Goal: Task Accomplishment & Management: Complete application form

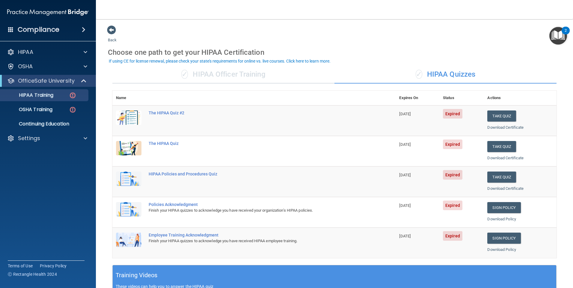
click at [337, 102] on th at bounding box center [270, 98] width 251 height 15
click at [497, 114] on button "Take Quiz" at bounding box center [502, 116] width 29 height 11
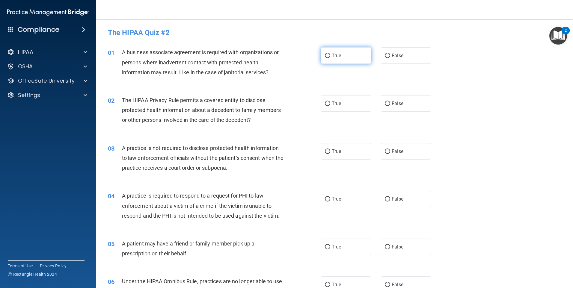
click at [326, 55] on input "True" at bounding box center [327, 56] width 5 height 4
radio input "true"
click at [395, 103] on span "False" at bounding box center [398, 104] width 12 height 6
click at [390, 103] on input "False" at bounding box center [387, 104] width 5 height 4
radio input "true"
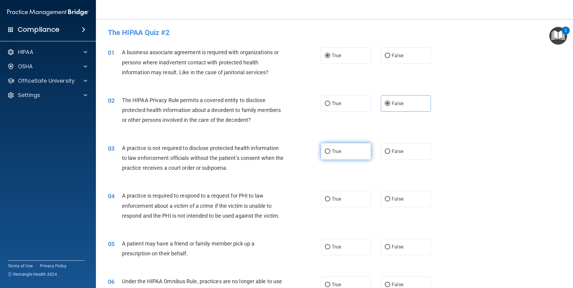
click at [347, 154] on label "True" at bounding box center [346, 151] width 50 height 16
click at [330, 154] on input "True" at bounding box center [327, 152] width 5 height 4
radio input "true"
click at [404, 191] on div "04 A practice is required to respond to a request for PHI to law enforcement ab…" at bounding box center [334, 208] width 462 height 48
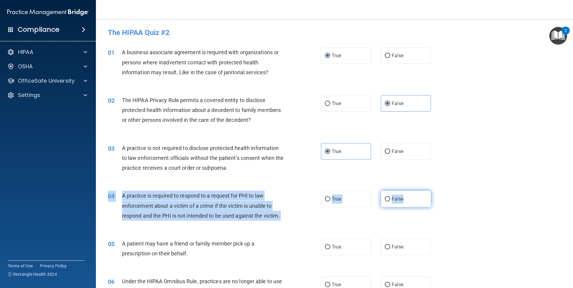
drag, startPoint x: 404, startPoint y: 191, endPoint x: 408, endPoint y: 196, distance: 6.2
click at [408, 196] on label "False" at bounding box center [406, 199] width 50 height 16
click at [390, 197] on input "False" at bounding box center [387, 199] width 5 height 4
radio input "true"
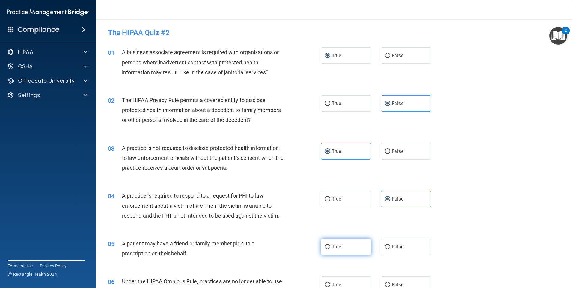
click at [348, 240] on label "True" at bounding box center [346, 247] width 50 height 16
click at [330, 245] on input "True" at bounding box center [327, 247] width 5 height 4
radio input "true"
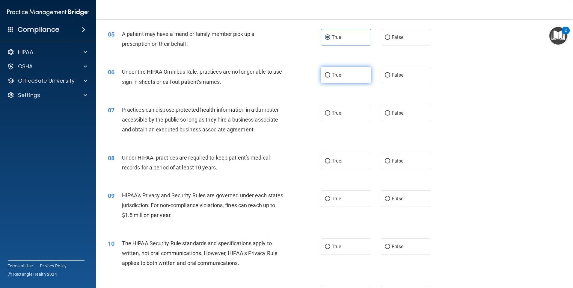
click at [344, 74] on label "True" at bounding box center [346, 75] width 50 height 16
click at [330, 74] on input "True" at bounding box center [327, 75] width 5 height 4
radio input "true"
click at [352, 115] on label "True" at bounding box center [346, 113] width 50 height 16
click at [330, 115] on input "True" at bounding box center [327, 113] width 5 height 4
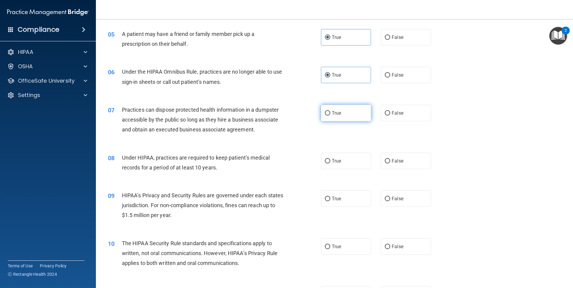
radio input "true"
click at [347, 154] on label "True" at bounding box center [346, 161] width 50 height 16
click at [330, 159] on input "True" at bounding box center [327, 161] width 5 height 4
radio input "true"
click at [414, 163] on label "False" at bounding box center [406, 161] width 50 height 16
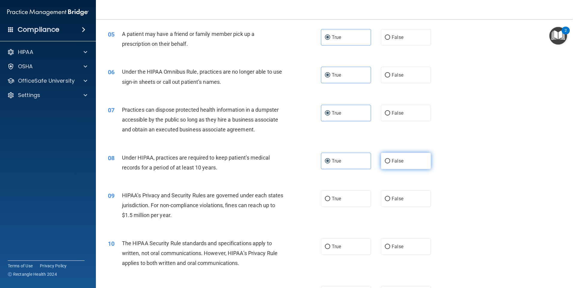
click at [390, 163] on input "False" at bounding box center [387, 161] width 5 height 4
radio input "true"
click at [344, 161] on label "True" at bounding box center [346, 161] width 50 height 16
click at [330, 161] on input "True" at bounding box center [327, 161] width 5 height 4
radio input "true"
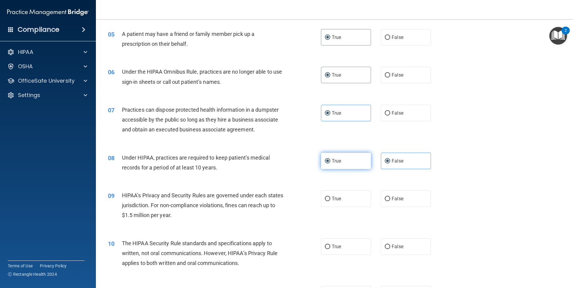
radio input "false"
click at [342, 199] on label "True" at bounding box center [346, 199] width 50 height 16
click at [330, 199] on input "True" at bounding box center [327, 199] width 5 height 4
radio input "true"
click at [401, 246] on label "False" at bounding box center [406, 247] width 50 height 16
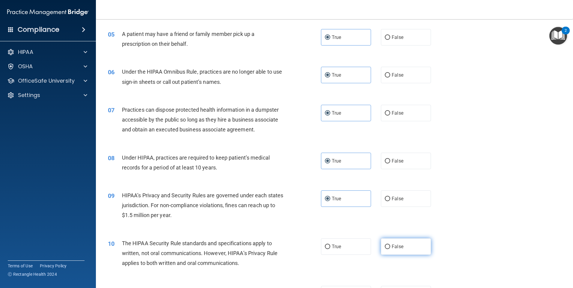
click at [390, 246] on input "False" at bounding box center [387, 247] width 5 height 4
radio input "true"
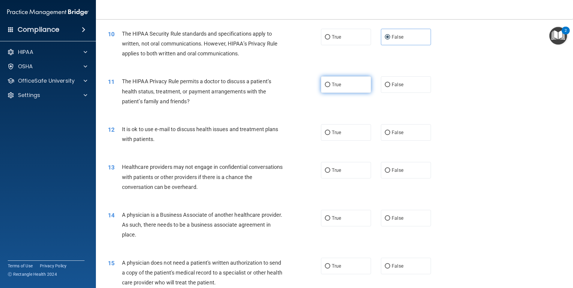
click at [335, 86] on span "True" at bounding box center [336, 85] width 9 height 6
click at [330, 86] on input "True" at bounding box center [327, 85] width 5 height 4
radio input "true"
click at [343, 134] on label "True" at bounding box center [346, 132] width 50 height 16
click at [330, 134] on input "True" at bounding box center [327, 133] width 5 height 4
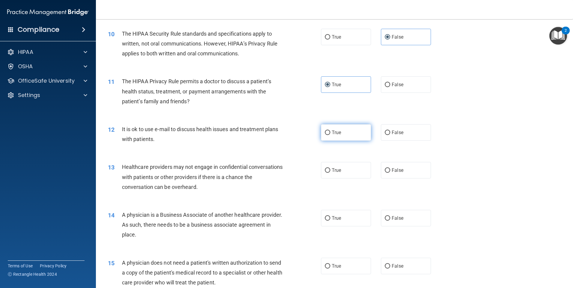
radio input "true"
click at [346, 172] on label "True" at bounding box center [346, 170] width 50 height 16
click at [330, 172] on input "True" at bounding box center [327, 171] width 5 height 4
radio input "true"
click at [395, 172] on span "False" at bounding box center [398, 171] width 12 height 6
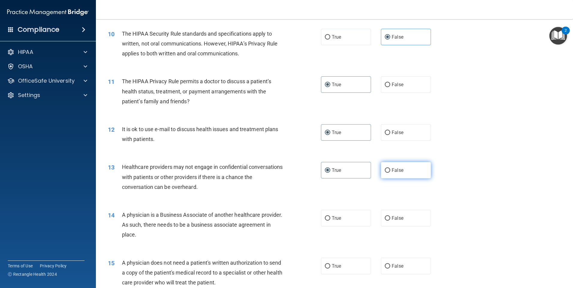
click at [390, 172] on input "False" at bounding box center [387, 171] width 5 height 4
radio input "true"
radio input "false"
click at [345, 220] on label "True" at bounding box center [346, 218] width 50 height 16
click at [330, 220] on input "True" at bounding box center [327, 219] width 5 height 4
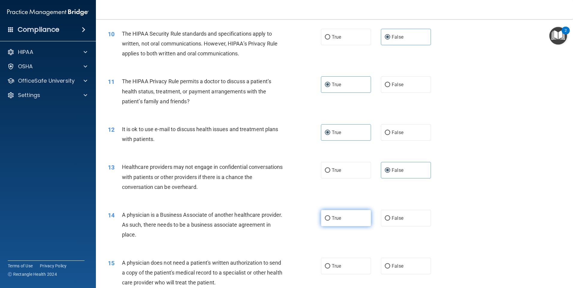
radio input "true"
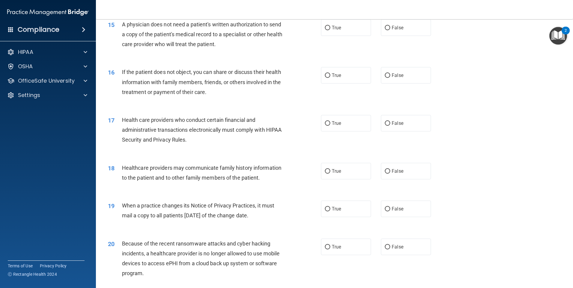
scroll to position [660, 0]
click at [353, 77] on label "True" at bounding box center [346, 74] width 50 height 16
click at [330, 77] on input "True" at bounding box center [327, 74] width 5 height 4
radio input "true"
click at [349, 119] on label "True" at bounding box center [346, 122] width 50 height 16
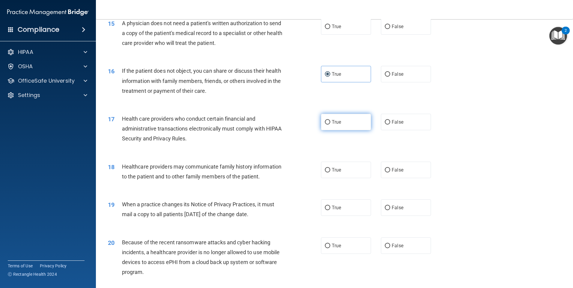
click at [330, 120] on input "True" at bounding box center [327, 122] width 5 height 4
radio input "true"
click at [352, 171] on label "True" at bounding box center [346, 170] width 50 height 16
click at [330, 171] on input "True" at bounding box center [327, 170] width 5 height 4
radio input "true"
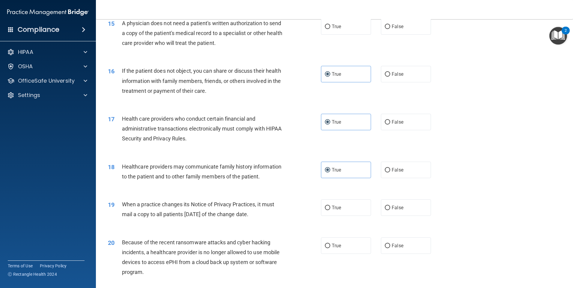
drag, startPoint x: 350, startPoint y: 209, endPoint x: 350, endPoint y: 217, distance: 8.1
click at [350, 209] on label "True" at bounding box center [346, 208] width 50 height 16
click at [330, 209] on input "True" at bounding box center [327, 208] width 5 height 4
radio input "true"
click at [347, 246] on label "True" at bounding box center [346, 246] width 50 height 16
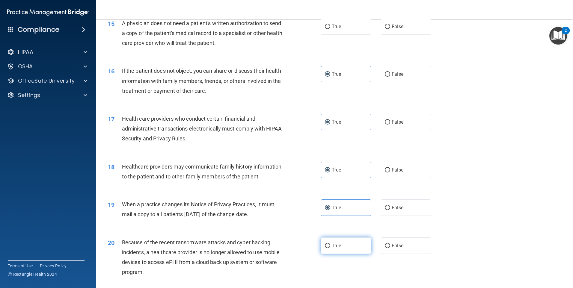
click at [330, 246] on input "True" at bounding box center [327, 246] width 5 height 4
radio input "true"
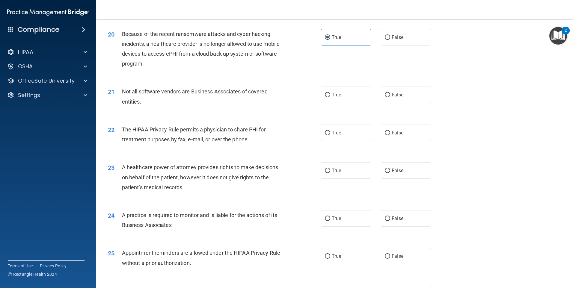
scroll to position [870, 0]
click at [393, 127] on label "False" at bounding box center [406, 132] width 50 height 16
click at [390, 130] on input "False" at bounding box center [387, 132] width 5 height 4
radio input "true"
click at [342, 169] on label "True" at bounding box center [346, 169] width 50 height 16
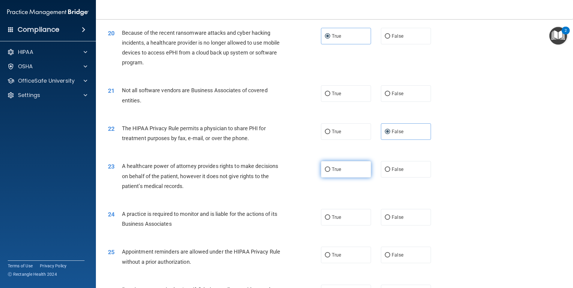
click at [330, 169] on input "True" at bounding box center [327, 170] width 5 height 4
radio input "true"
click at [386, 216] on input "False" at bounding box center [387, 218] width 5 height 4
radio input "true"
click at [340, 255] on label "True" at bounding box center [346, 255] width 50 height 16
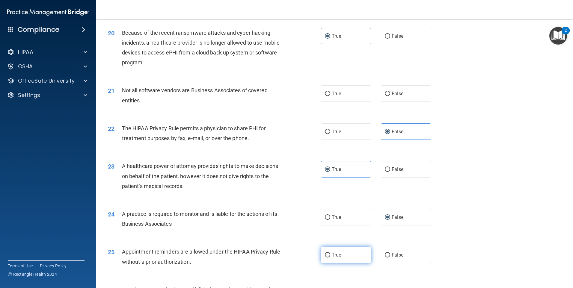
click at [330, 255] on input "True" at bounding box center [327, 255] width 5 height 4
radio input "true"
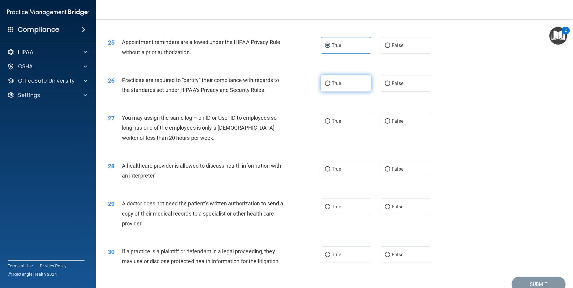
click at [354, 84] on label "True" at bounding box center [346, 83] width 50 height 16
click at [330, 84] on input "True" at bounding box center [327, 84] width 5 height 4
radio input "true"
click at [347, 121] on label "True" at bounding box center [346, 121] width 50 height 16
click at [330, 121] on input "True" at bounding box center [327, 121] width 5 height 4
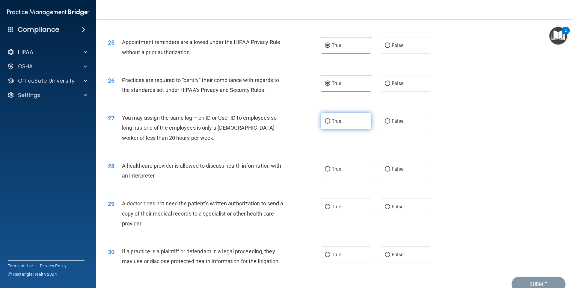
radio input "true"
click at [350, 166] on label "True" at bounding box center [346, 169] width 50 height 16
click at [330, 167] on input "True" at bounding box center [327, 169] width 5 height 4
radio input "true"
drag, startPoint x: 342, startPoint y: 207, endPoint x: 342, endPoint y: 217, distance: 10.5
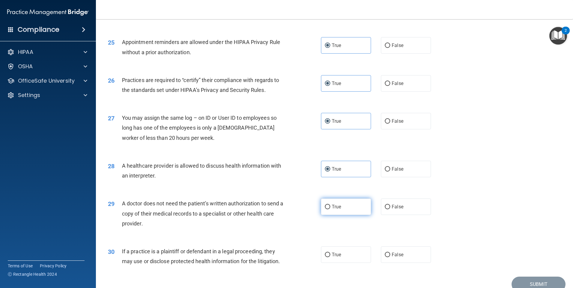
click at [342, 207] on label "True" at bounding box center [346, 207] width 50 height 16
click at [330, 207] on input "True" at bounding box center [327, 207] width 5 height 4
radio input "true"
click at [408, 250] on label "False" at bounding box center [406, 255] width 50 height 16
click at [390, 253] on input "False" at bounding box center [387, 255] width 5 height 4
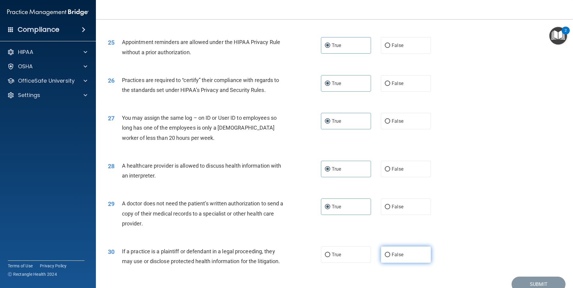
radio input "true"
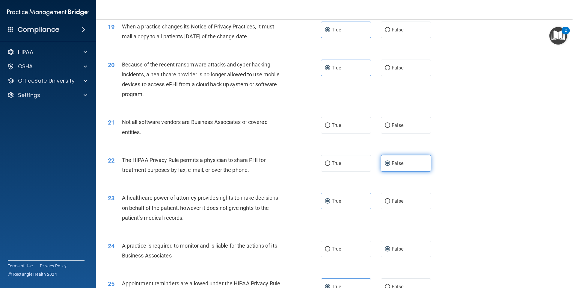
scroll to position [838, 0]
click at [344, 125] on label "True" at bounding box center [346, 126] width 50 height 16
click at [330, 125] on input "True" at bounding box center [327, 126] width 5 height 4
radio input "true"
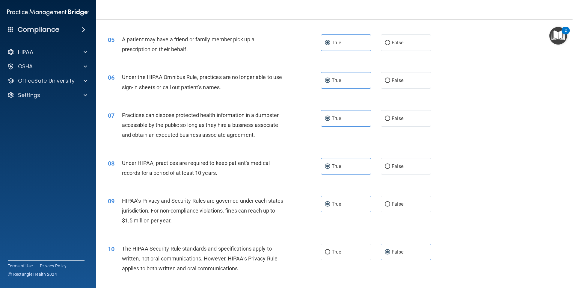
scroll to position [210, 0]
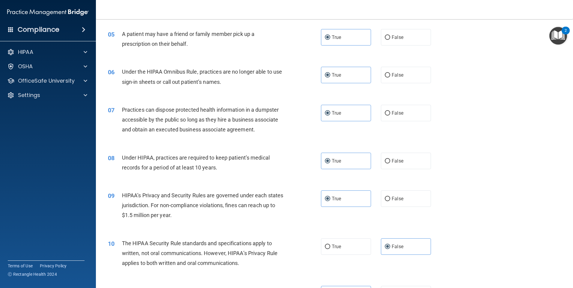
click at [479, 174] on div "08 Under HIPAA, practices are required to keep patient’s medical records for a …" at bounding box center [334, 164] width 462 height 38
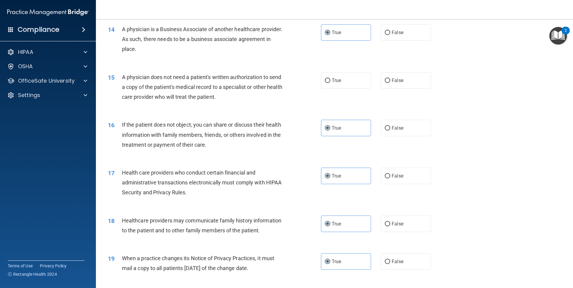
scroll to position [600, 0]
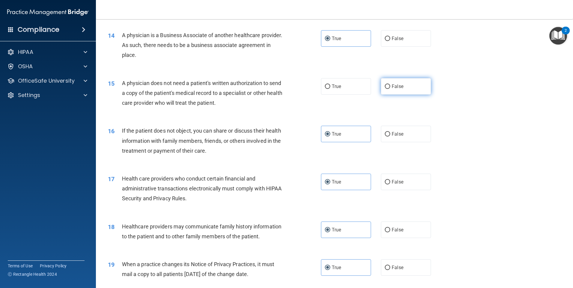
click at [401, 88] on label "False" at bounding box center [406, 86] width 50 height 16
click at [390, 88] on input "False" at bounding box center [387, 87] width 5 height 4
radio input "true"
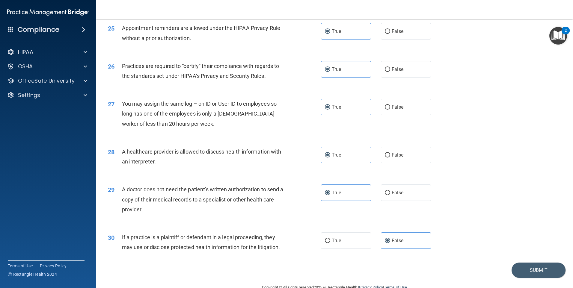
scroll to position [1107, 0]
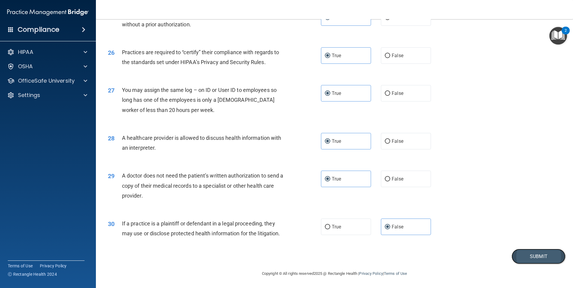
click at [532, 254] on button "Submit" at bounding box center [539, 256] width 54 height 15
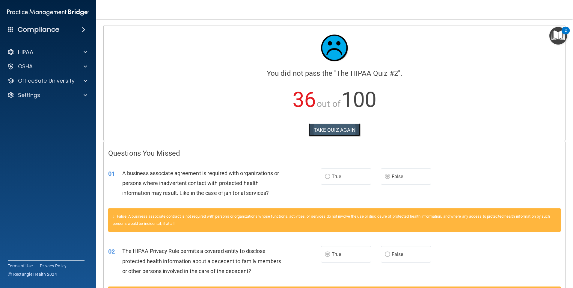
click at [338, 129] on button "TAKE QUIZ AGAIN" at bounding box center [335, 130] width 52 height 13
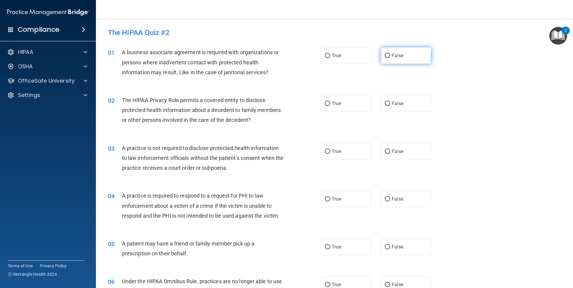
click at [393, 54] on span "False" at bounding box center [398, 56] width 12 height 6
click at [335, 99] on label "True" at bounding box center [346, 103] width 50 height 16
click at [330, 102] on input "True" at bounding box center [327, 104] width 5 height 4
radio input "true"
click at [402, 146] on label "False" at bounding box center [406, 151] width 50 height 16
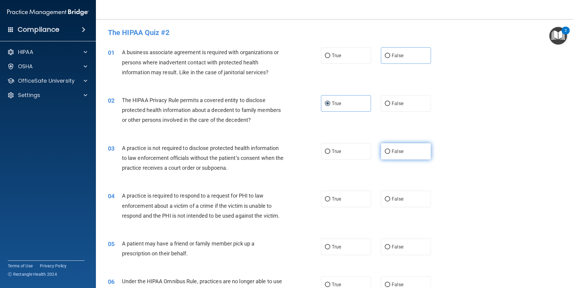
click at [390, 150] on input "False" at bounding box center [387, 152] width 5 height 4
radio input "true"
click at [360, 199] on label "True" at bounding box center [346, 199] width 50 height 16
click at [330, 199] on input "True" at bounding box center [327, 199] width 5 height 4
radio input "true"
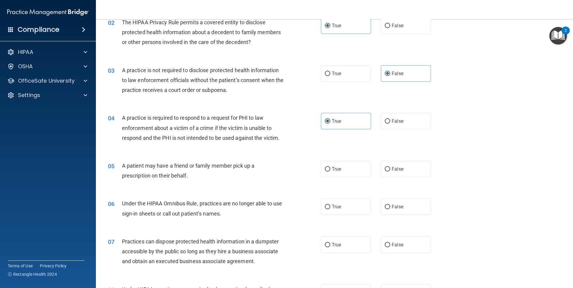
scroll to position [90, 0]
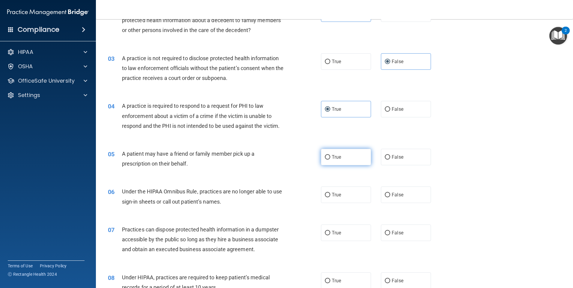
click at [345, 158] on label "True" at bounding box center [346, 157] width 50 height 16
click at [330, 158] on input "True" at bounding box center [327, 157] width 5 height 4
radio input "true"
click at [400, 191] on label "False" at bounding box center [406, 195] width 50 height 16
click at [390, 193] on input "False" at bounding box center [387, 195] width 5 height 4
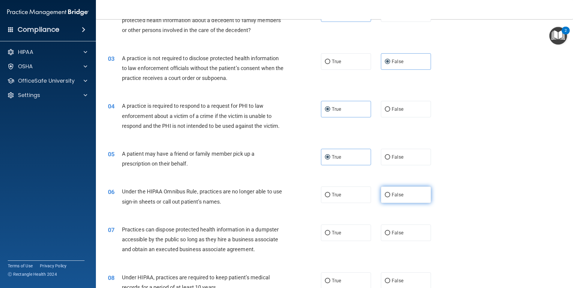
radio input "true"
click at [398, 230] on label "False" at bounding box center [406, 233] width 50 height 16
click at [390, 231] on input "False" at bounding box center [387, 233] width 5 height 4
radio input "true"
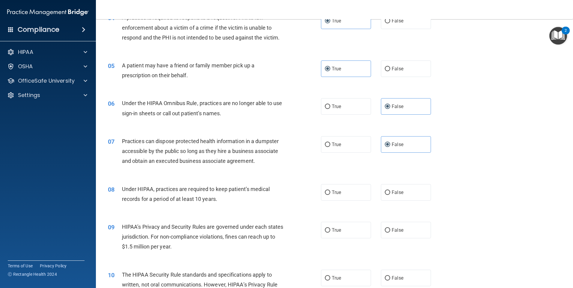
scroll to position [180, 0]
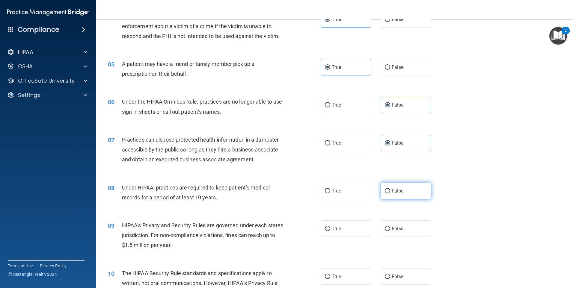
click at [406, 190] on label "False" at bounding box center [406, 191] width 50 height 16
click at [390, 190] on input "False" at bounding box center [387, 191] width 5 height 4
radio input "true"
click at [399, 227] on span "False" at bounding box center [398, 229] width 12 height 6
click at [390, 227] on input "False" at bounding box center [387, 229] width 5 height 4
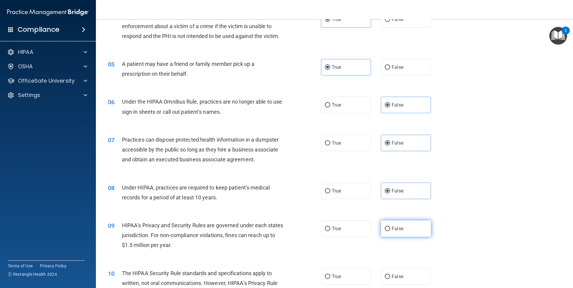
radio input "true"
click at [339, 228] on span "True" at bounding box center [336, 229] width 9 height 6
click at [330, 228] on input "True" at bounding box center [327, 229] width 5 height 4
radio input "true"
click at [352, 228] on label "True" at bounding box center [346, 229] width 50 height 16
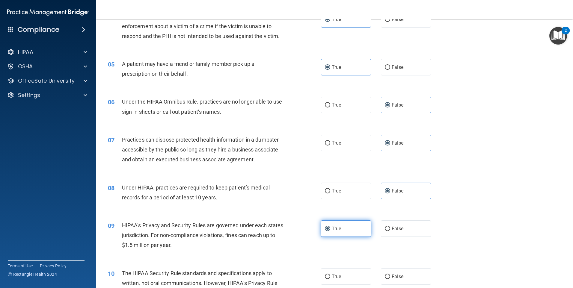
click at [330, 228] on input "True" at bounding box center [327, 229] width 5 height 4
click at [410, 232] on label "False" at bounding box center [406, 229] width 50 height 16
click at [390, 232] on input "False" at bounding box center [387, 229] width 5 height 4
radio input "true"
radio input "false"
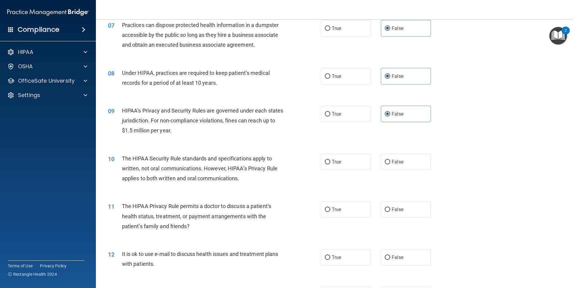
scroll to position [300, 0]
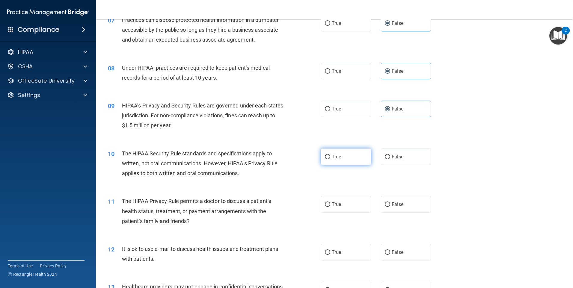
click at [340, 158] on label "True" at bounding box center [346, 157] width 50 height 16
click at [330, 158] on input "True" at bounding box center [327, 157] width 5 height 4
radio input "true"
click at [392, 205] on span "False" at bounding box center [398, 205] width 12 height 6
click at [390, 205] on input "False" at bounding box center [387, 205] width 5 height 4
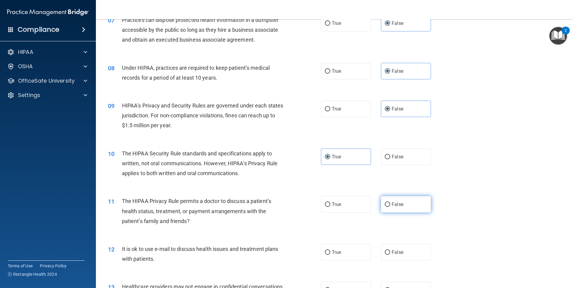
radio input "true"
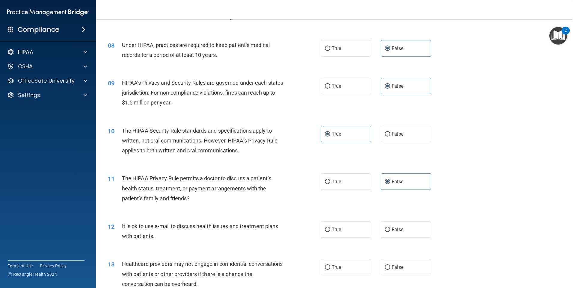
scroll to position [390, 0]
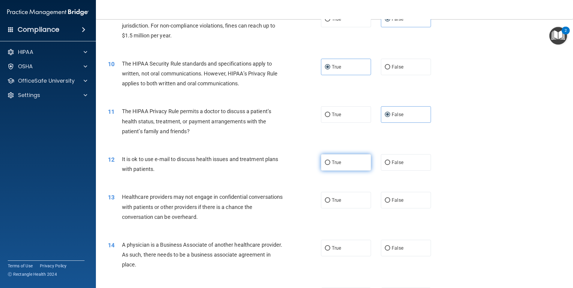
click at [357, 165] on label "True" at bounding box center [346, 162] width 50 height 16
click at [330, 165] on input "True" at bounding box center [327, 163] width 5 height 4
radio input "true"
click at [358, 202] on label "True" at bounding box center [346, 200] width 50 height 16
click at [330, 202] on input "True" at bounding box center [327, 201] width 5 height 4
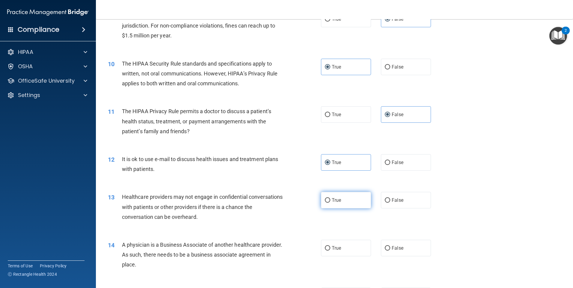
radio input "true"
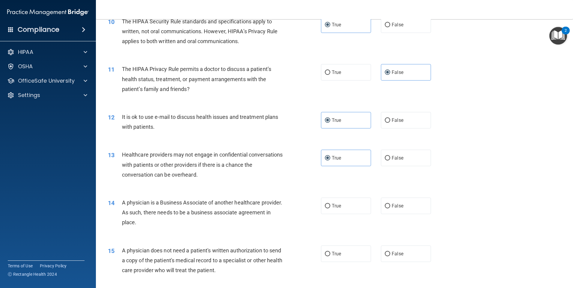
scroll to position [510, 0]
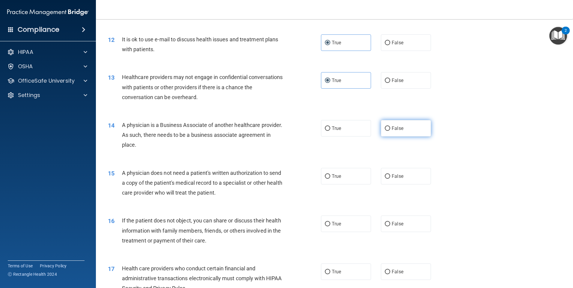
click at [392, 128] on span "False" at bounding box center [398, 129] width 12 height 6
click at [389, 128] on input "False" at bounding box center [387, 129] width 5 height 4
radio input "true"
click at [348, 176] on label "True" at bounding box center [346, 176] width 50 height 16
click at [330, 176] on input "True" at bounding box center [327, 177] width 5 height 4
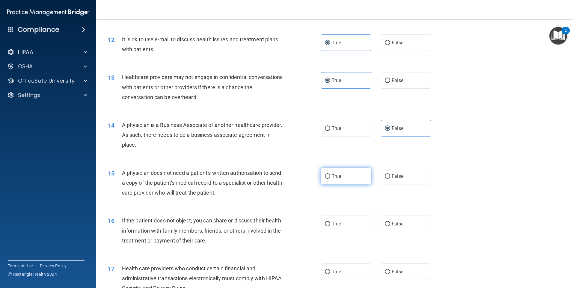
radio input "true"
click at [333, 224] on span "True" at bounding box center [336, 224] width 9 height 6
click at [330, 224] on input "True" at bounding box center [327, 224] width 5 height 4
radio input "true"
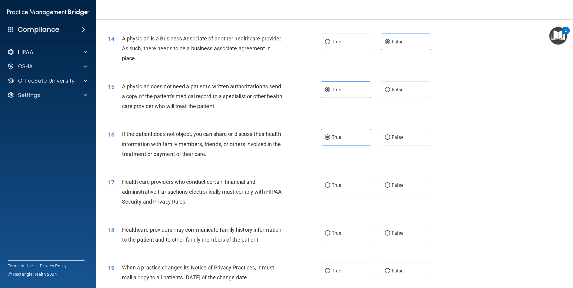
scroll to position [600, 0]
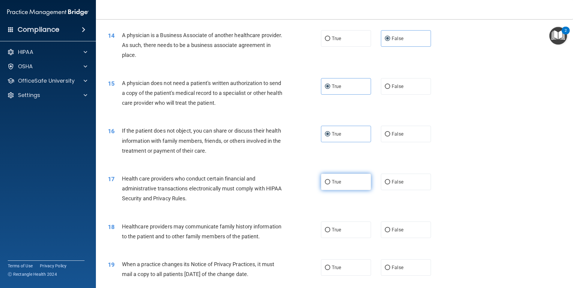
drag, startPoint x: 345, startPoint y: 184, endPoint x: 351, endPoint y: 182, distance: 7.2
click at [349, 184] on label "True" at bounding box center [346, 182] width 50 height 16
click at [330, 184] on input "True" at bounding box center [327, 182] width 5 height 4
radio input "true"
click at [385, 230] on input "False" at bounding box center [387, 230] width 5 height 4
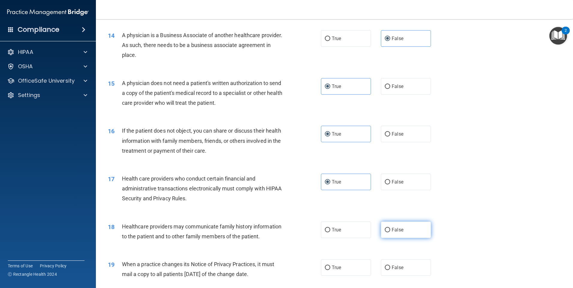
radio input "true"
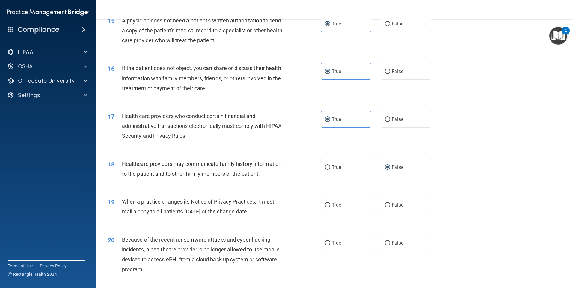
scroll to position [720, 0]
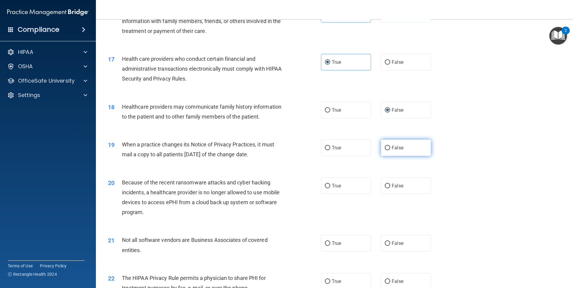
click at [386, 146] on input "False" at bounding box center [387, 148] width 5 height 4
radio input "true"
click at [399, 186] on span "False" at bounding box center [398, 186] width 12 height 6
click at [390, 186] on input "False" at bounding box center [387, 186] width 5 height 4
radio input "true"
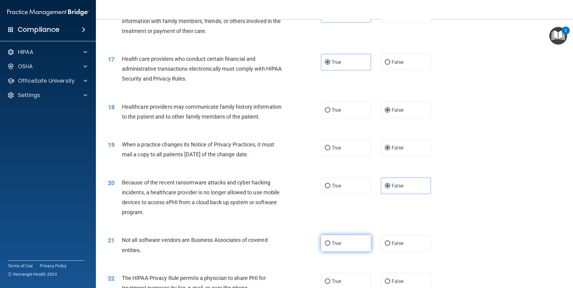
click at [336, 243] on span "True" at bounding box center [336, 244] width 9 height 6
click at [330, 243] on input "True" at bounding box center [327, 244] width 5 height 4
radio input "true"
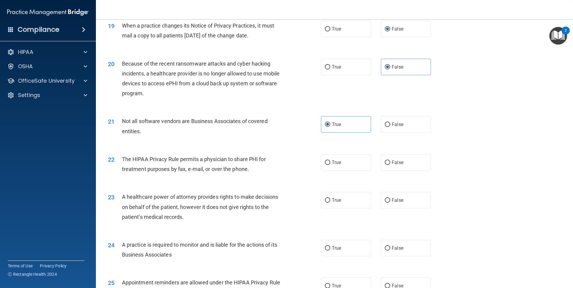
scroll to position [840, 0]
click at [335, 162] on span "True" at bounding box center [336, 162] width 9 height 6
click at [330, 162] on input "True" at bounding box center [327, 162] width 5 height 4
radio input "true"
click at [394, 200] on span "False" at bounding box center [398, 200] width 12 height 6
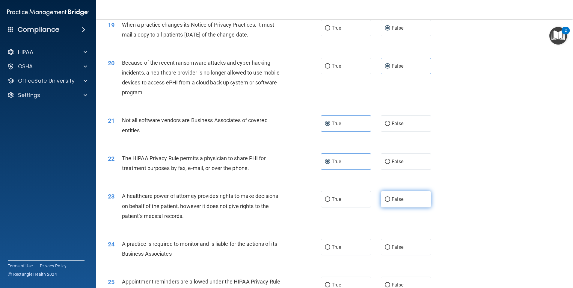
click at [390, 200] on input "False" at bounding box center [387, 200] width 5 height 4
radio input "true"
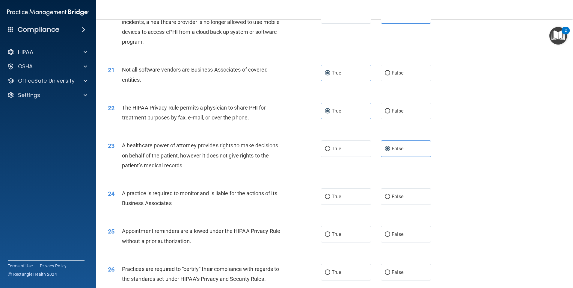
scroll to position [900, 0]
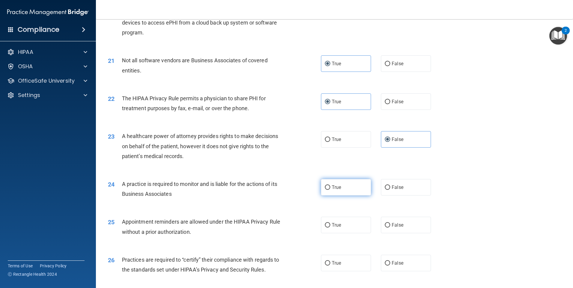
click at [348, 187] on label "True" at bounding box center [346, 187] width 50 height 16
click at [330, 187] on input "True" at bounding box center [327, 188] width 5 height 4
radio input "true"
click at [393, 221] on label "False" at bounding box center [406, 225] width 50 height 16
click at [390, 223] on input "False" at bounding box center [387, 225] width 5 height 4
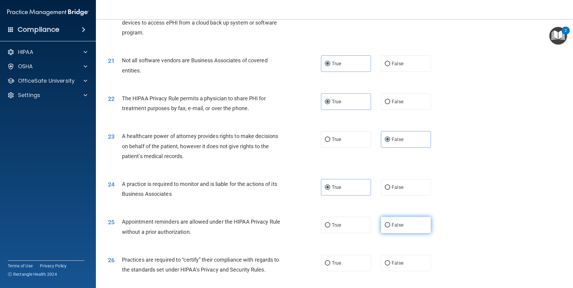
radio input "true"
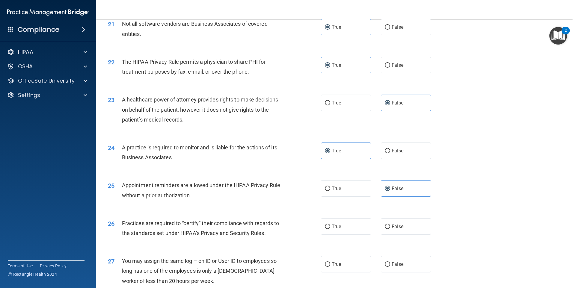
scroll to position [990, 0]
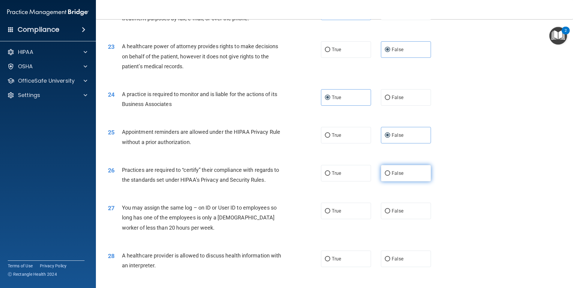
click at [396, 173] on span "False" at bounding box center [398, 174] width 12 height 6
click at [390, 173] on input "False" at bounding box center [387, 174] width 5 height 4
radio input "true"
click at [404, 212] on label "False" at bounding box center [406, 211] width 50 height 16
click at [390, 212] on input "False" at bounding box center [387, 211] width 5 height 4
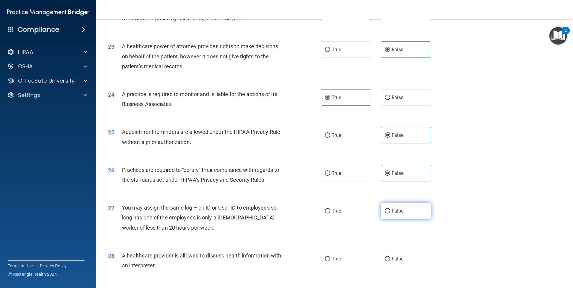
radio input "true"
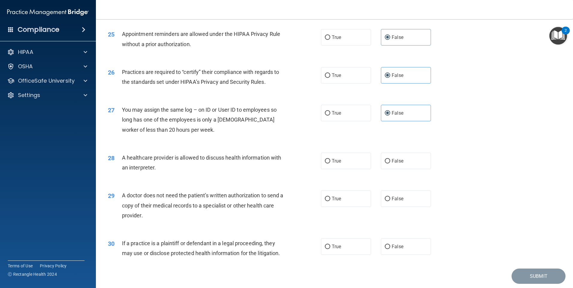
scroll to position [1107, 0]
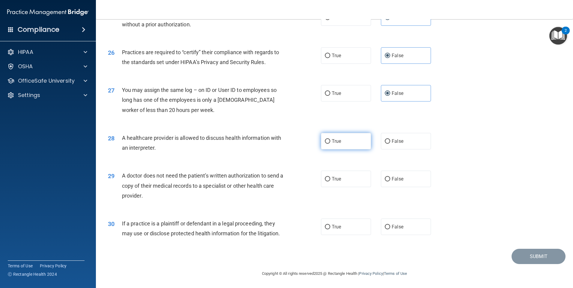
click at [351, 140] on label "True" at bounding box center [346, 141] width 50 height 16
click at [330, 140] on input "True" at bounding box center [327, 141] width 5 height 4
radio input "true"
click at [385, 179] on input "False" at bounding box center [387, 179] width 5 height 4
radio input "true"
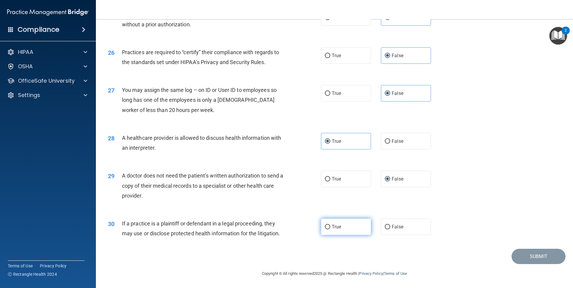
drag, startPoint x: 343, startPoint y: 228, endPoint x: 390, endPoint y: 234, distance: 47.7
click at [343, 228] on label "True" at bounding box center [346, 227] width 50 height 16
click at [330, 228] on input "True" at bounding box center [327, 227] width 5 height 4
radio input "true"
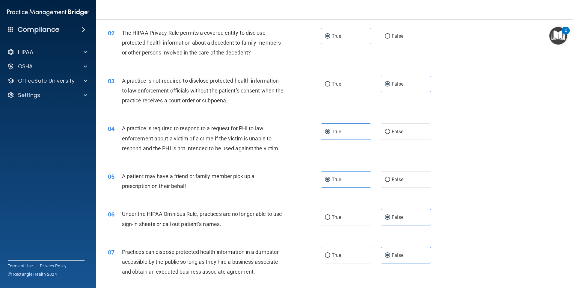
scroll to position [0, 0]
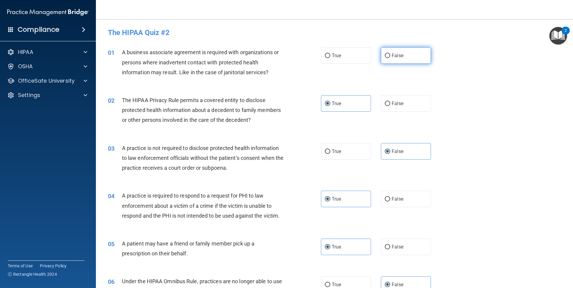
click at [396, 55] on span "False" at bounding box center [398, 56] width 12 height 6
click at [390, 55] on input "False" at bounding box center [387, 56] width 5 height 4
radio input "true"
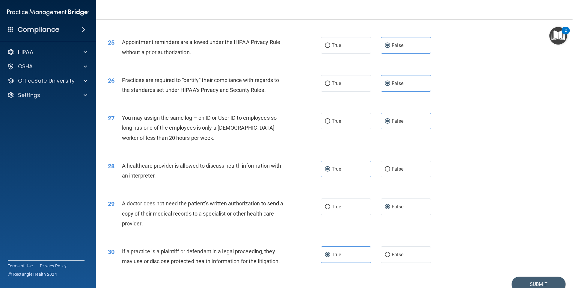
scroll to position [1107, 0]
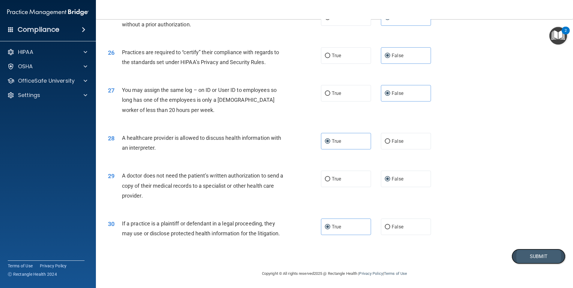
click at [520, 255] on button "Submit" at bounding box center [539, 256] width 54 height 15
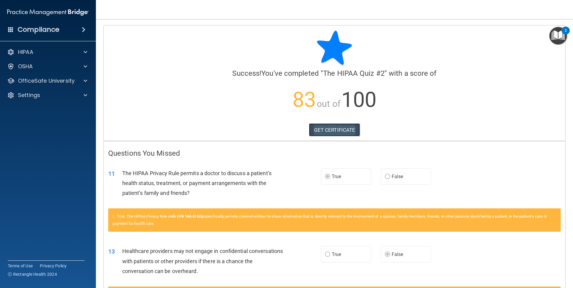
click at [335, 130] on link "GET CERTIFICATE" at bounding box center [334, 130] width 51 height 13
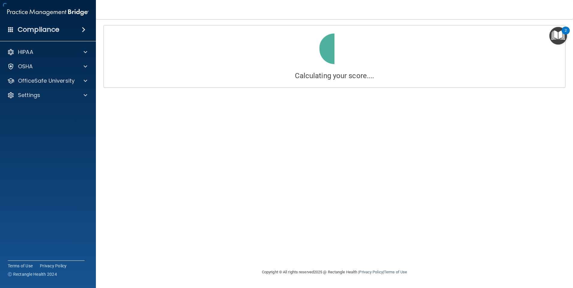
click at [345, 59] on img at bounding box center [334, 49] width 38 height 38
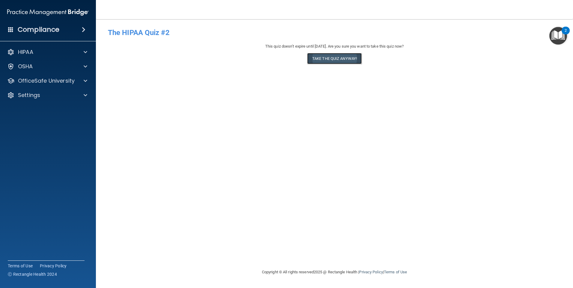
click at [321, 59] on button "Take the quiz anyway!" at bounding box center [334, 58] width 55 height 11
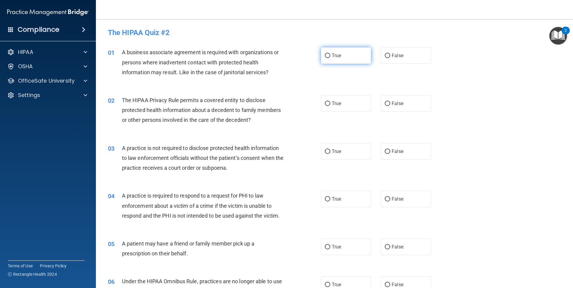
click at [325, 54] on input "True" at bounding box center [327, 56] width 5 height 4
radio input "true"
click at [341, 104] on label "True" at bounding box center [346, 103] width 50 height 16
click at [330, 104] on input "True" at bounding box center [327, 104] width 5 height 4
radio input "true"
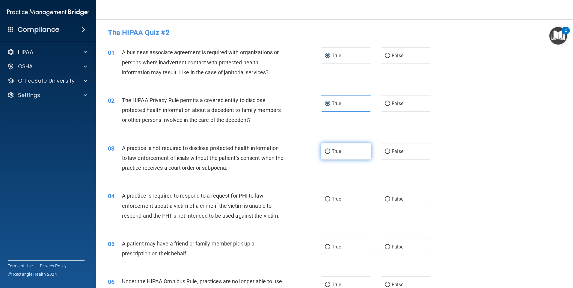
click at [359, 156] on label "True" at bounding box center [346, 151] width 50 height 16
click at [330, 154] on input "True" at bounding box center [327, 152] width 5 height 4
radio input "true"
click at [337, 198] on span "True" at bounding box center [336, 199] width 9 height 6
click at [330, 198] on input "True" at bounding box center [327, 199] width 5 height 4
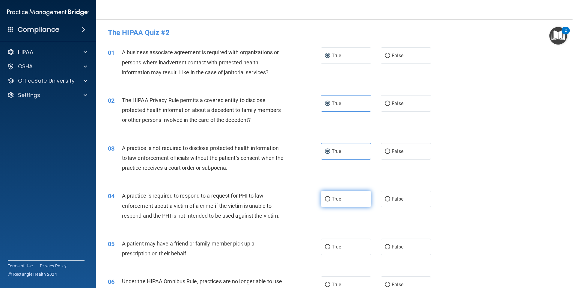
radio input "true"
click at [406, 246] on label "False" at bounding box center [406, 247] width 50 height 16
click at [390, 246] on input "False" at bounding box center [387, 247] width 5 height 4
radio input "true"
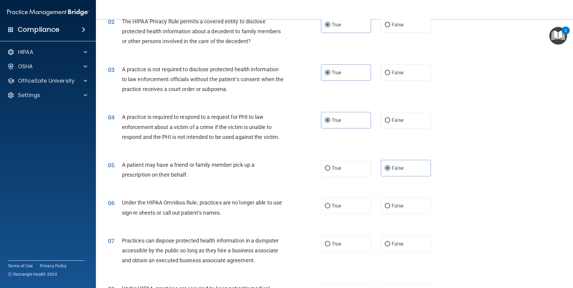
scroll to position [120, 0]
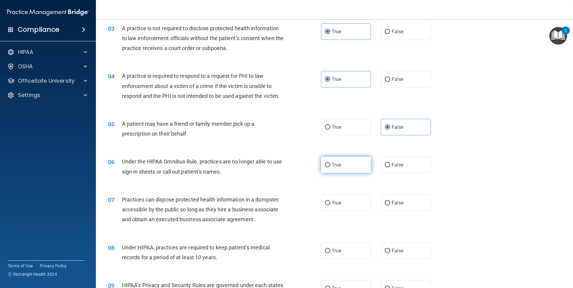
click at [361, 167] on label "True" at bounding box center [346, 165] width 50 height 16
click at [330, 167] on input "True" at bounding box center [327, 165] width 5 height 4
radio input "true"
click at [334, 203] on span "True" at bounding box center [336, 203] width 9 height 6
click at [330, 203] on input "True" at bounding box center [327, 203] width 5 height 4
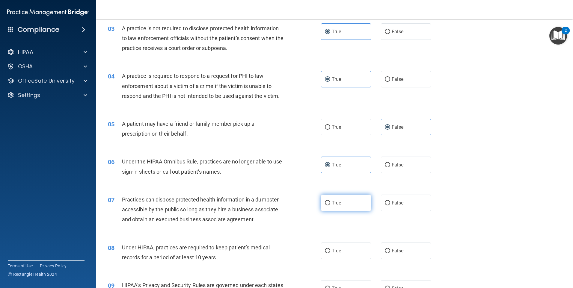
radio input "true"
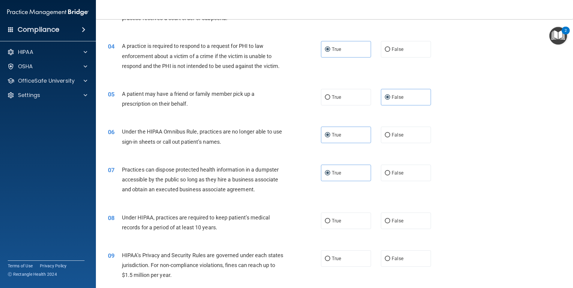
scroll to position [210, 0]
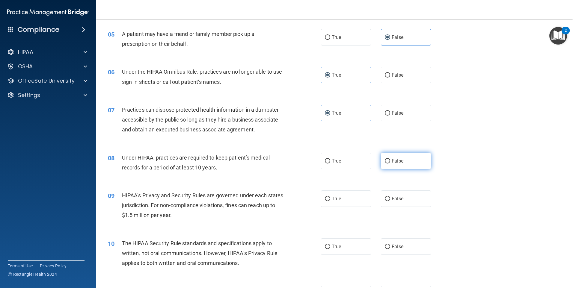
click at [415, 163] on label "False" at bounding box center [406, 161] width 50 height 16
click at [390, 163] on input "False" at bounding box center [387, 161] width 5 height 4
radio input "true"
click at [405, 200] on label "False" at bounding box center [406, 199] width 50 height 16
click at [390, 200] on input "False" at bounding box center [387, 199] width 5 height 4
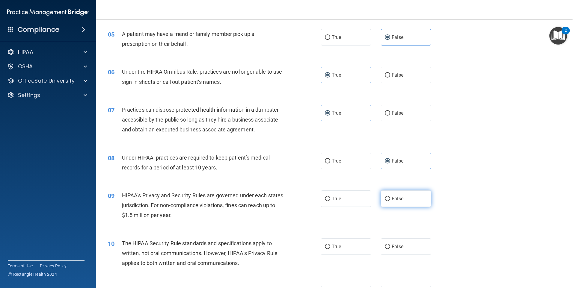
radio input "true"
click at [348, 246] on label "True" at bounding box center [346, 247] width 50 height 16
click at [330, 246] on input "True" at bounding box center [327, 247] width 5 height 4
radio input "true"
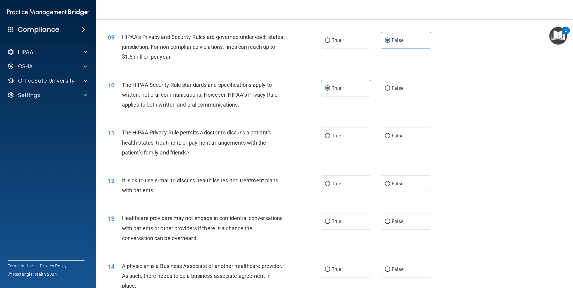
scroll to position [360, 0]
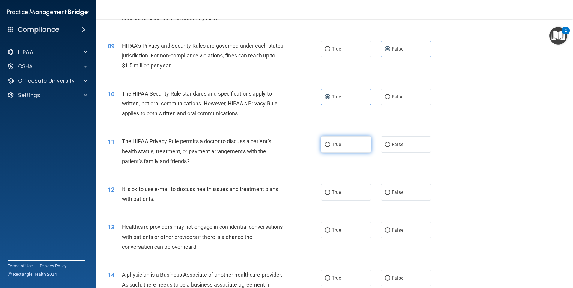
click at [349, 140] on label "True" at bounding box center [346, 144] width 50 height 16
click at [330, 143] on input "True" at bounding box center [327, 145] width 5 height 4
radio input "true"
click at [349, 190] on label "True" at bounding box center [346, 192] width 50 height 16
click at [330, 191] on input "True" at bounding box center [327, 193] width 5 height 4
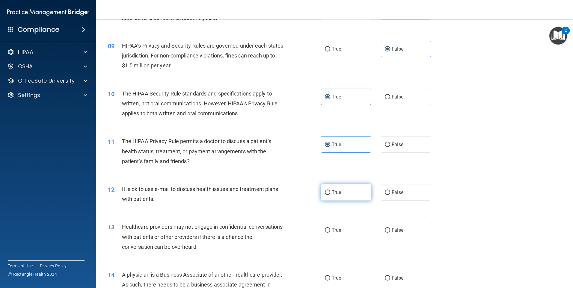
radio input "true"
drag, startPoint x: 396, startPoint y: 231, endPoint x: 396, endPoint y: 234, distance: 3.3
click at [396, 231] on span "False" at bounding box center [398, 231] width 12 height 6
click at [390, 231] on input "False" at bounding box center [387, 231] width 5 height 4
radio input "true"
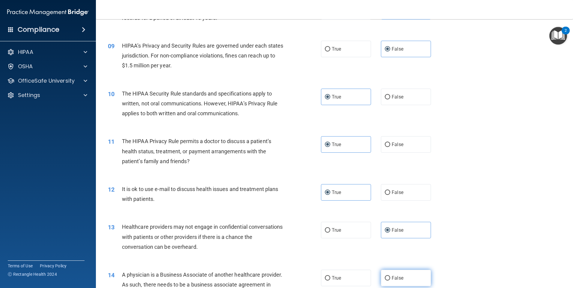
click at [395, 276] on span "False" at bounding box center [398, 279] width 12 height 6
click at [390, 276] on input "False" at bounding box center [387, 278] width 5 height 4
radio input "true"
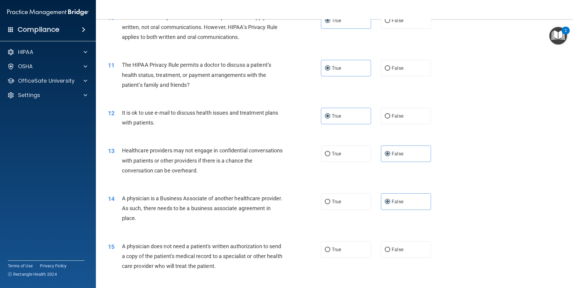
scroll to position [450, 0]
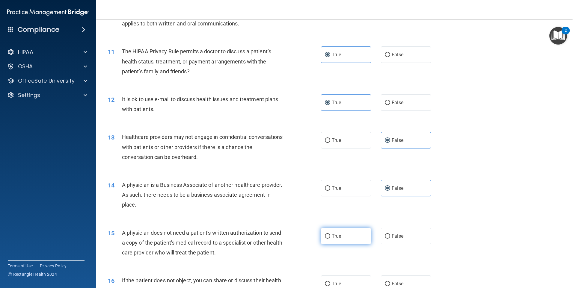
click at [345, 232] on label "True" at bounding box center [346, 236] width 50 height 16
click at [330, 235] on input "True" at bounding box center [327, 237] width 5 height 4
radio input "true"
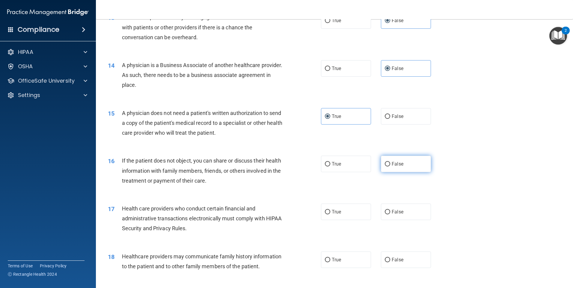
click at [408, 163] on label "False" at bounding box center [406, 164] width 50 height 16
click at [390, 163] on input "False" at bounding box center [387, 164] width 5 height 4
radio input "true"
click at [343, 218] on label "True" at bounding box center [346, 212] width 50 height 16
click at [330, 215] on input "True" at bounding box center [327, 212] width 5 height 4
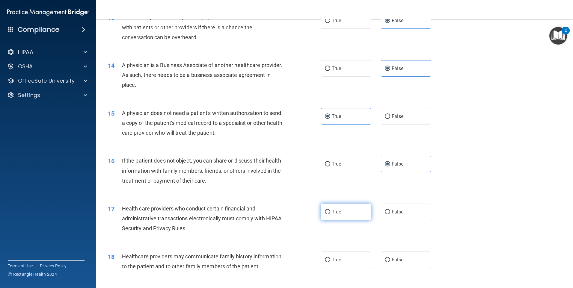
radio input "true"
click at [334, 259] on span "True" at bounding box center [336, 260] width 9 height 6
click at [330, 259] on input "True" at bounding box center [327, 260] width 5 height 4
radio input "true"
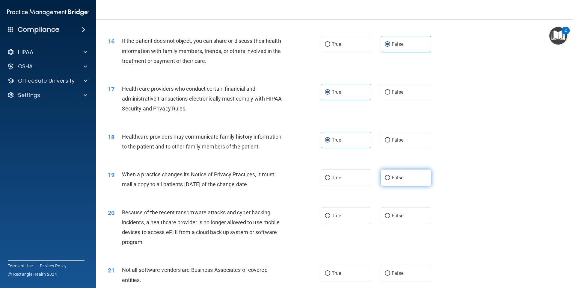
click at [410, 174] on label "False" at bounding box center [406, 178] width 50 height 16
click at [390, 176] on input "False" at bounding box center [387, 178] width 5 height 4
radio input "true"
click at [404, 220] on label "False" at bounding box center [406, 216] width 50 height 16
click at [390, 219] on input "False" at bounding box center [387, 216] width 5 height 4
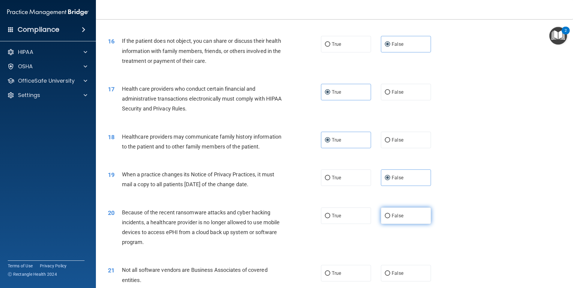
radio input "true"
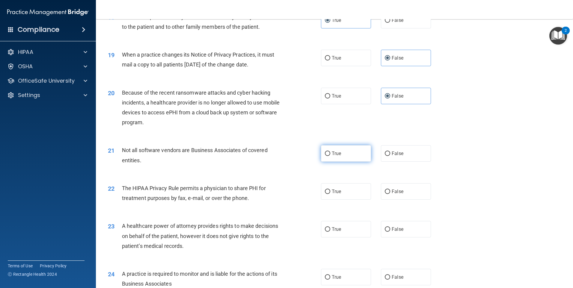
click at [345, 159] on label "True" at bounding box center [346, 153] width 50 height 16
click at [330, 156] on input "True" at bounding box center [327, 154] width 5 height 4
radio input "true"
click at [338, 189] on label "True" at bounding box center [346, 192] width 50 height 16
click at [330, 190] on input "True" at bounding box center [327, 192] width 5 height 4
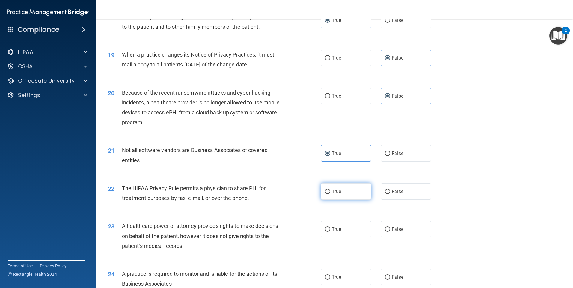
radio input "true"
click at [337, 236] on label "True" at bounding box center [346, 229] width 50 height 16
click at [330, 232] on input "True" at bounding box center [327, 230] width 5 height 4
radio input "true"
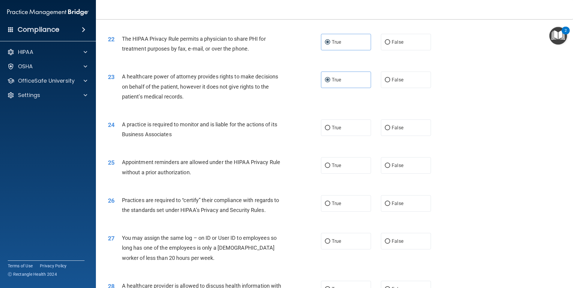
scroll to position [960, 0]
click at [347, 130] on label "True" at bounding box center [346, 127] width 50 height 16
click at [330, 130] on input "True" at bounding box center [327, 128] width 5 height 4
radio input "true"
click at [349, 163] on label "True" at bounding box center [346, 165] width 50 height 16
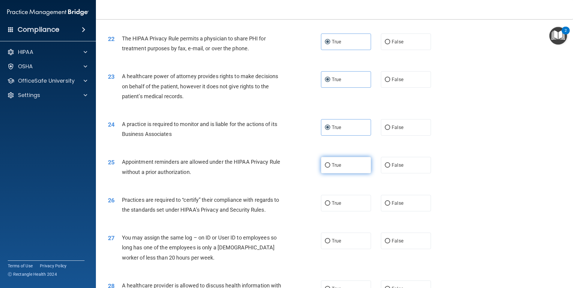
click at [330, 163] on input "True" at bounding box center [327, 165] width 5 height 4
radio input "true"
drag, startPoint x: 355, startPoint y: 196, endPoint x: 353, endPoint y: 214, distance: 17.9
click at [355, 197] on label "True" at bounding box center [346, 203] width 50 height 16
click at [330, 202] on input "True" at bounding box center [327, 204] width 5 height 4
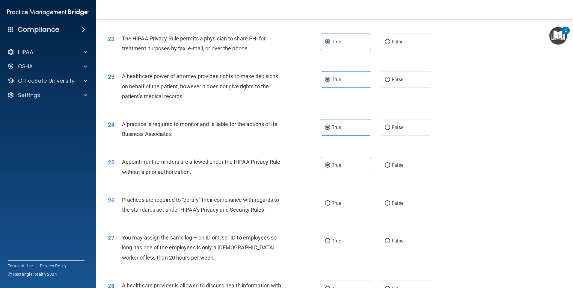
radio input "true"
click at [349, 246] on label "True" at bounding box center [346, 241] width 50 height 16
click at [330, 244] on input "True" at bounding box center [327, 241] width 5 height 4
radio input "true"
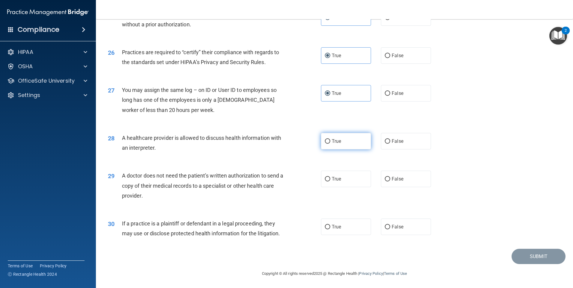
click at [345, 141] on label "True" at bounding box center [346, 141] width 50 height 16
click at [330, 141] on input "True" at bounding box center [327, 141] width 5 height 4
radio input "true"
click at [343, 176] on label "True" at bounding box center [346, 179] width 50 height 16
click at [330, 177] on input "True" at bounding box center [327, 179] width 5 height 4
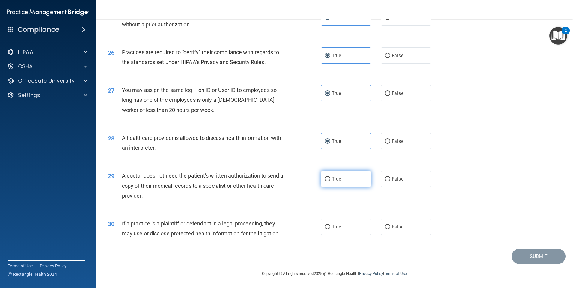
radio input "true"
click at [340, 229] on label "True" at bounding box center [346, 227] width 50 height 16
click at [330, 229] on input "True" at bounding box center [327, 227] width 5 height 4
radio input "true"
click at [533, 255] on button "Submit" at bounding box center [539, 256] width 54 height 15
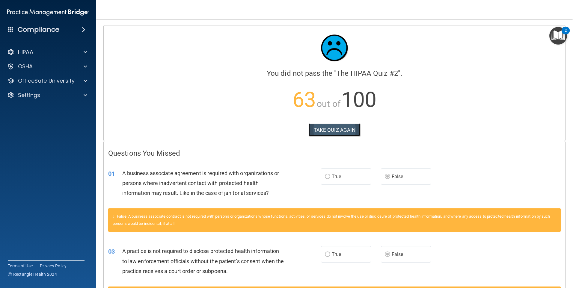
click at [333, 131] on button "TAKE QUIZ AGAIN" at bounding box center [335, 130] width 52 height 13
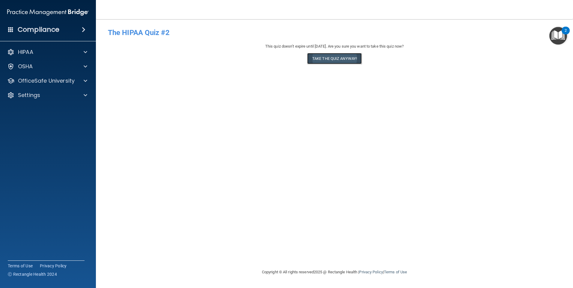
click at [345, 58] on button "Take the quiz anyway!" at bounding box center [334, 58] width 55 height 11
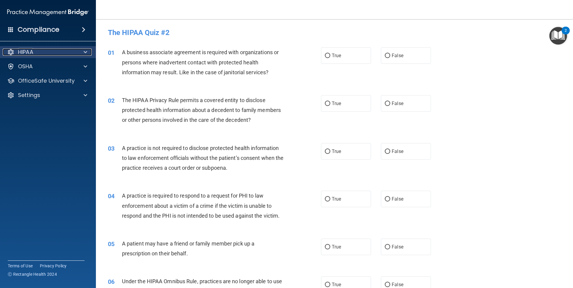
click at [47, 49] on div "HIPAA" at bounding box center [40, 52] width 74 height 7
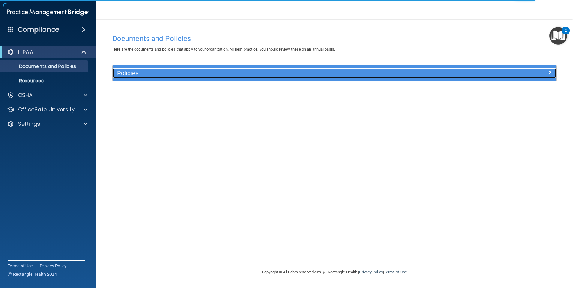
click at [139, 70] on h5 "Policies" at bounding box center [279, 73] width 324 height 7
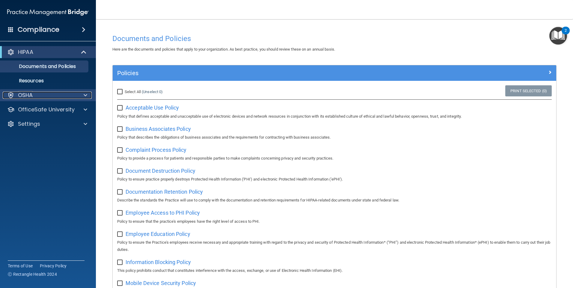
click at [40, 97] on div "OSHA" at bounding box center [40, 95] width 74 height 7
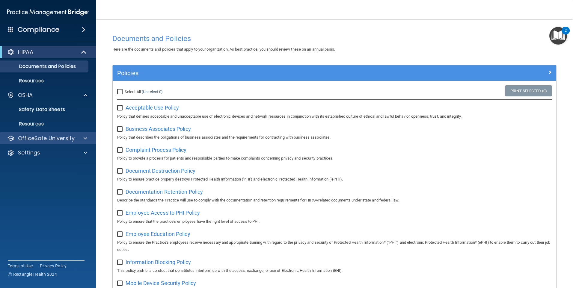
click at [37, 134] on div "OfficeSafe University" at bounding box center [48, 139] width 96 height 12
click at [83, 138] on div at bounding box center [84, 138] width 15 height 7
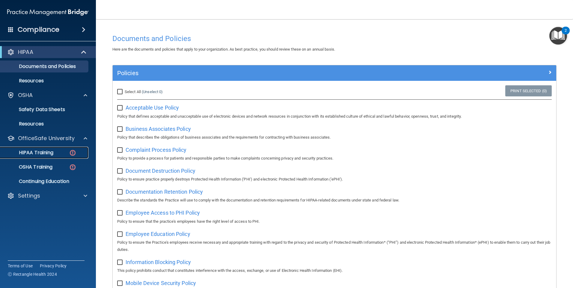
click at [44, 151] on p "HIPAA Training" at bounding box center [28, 153] width 49 height 6
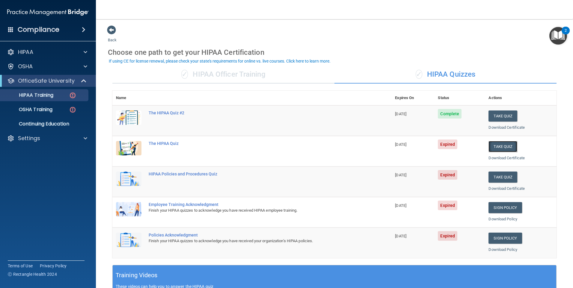
drag, startPoint x: 501, startPoint y: 145, endPoint x: 502, endPoint y: 148, distance: 3.0
click at [501, 145] on button "Take Quiz" at bounding box center [503, 146] width 29 height 11
